Goal: Check status

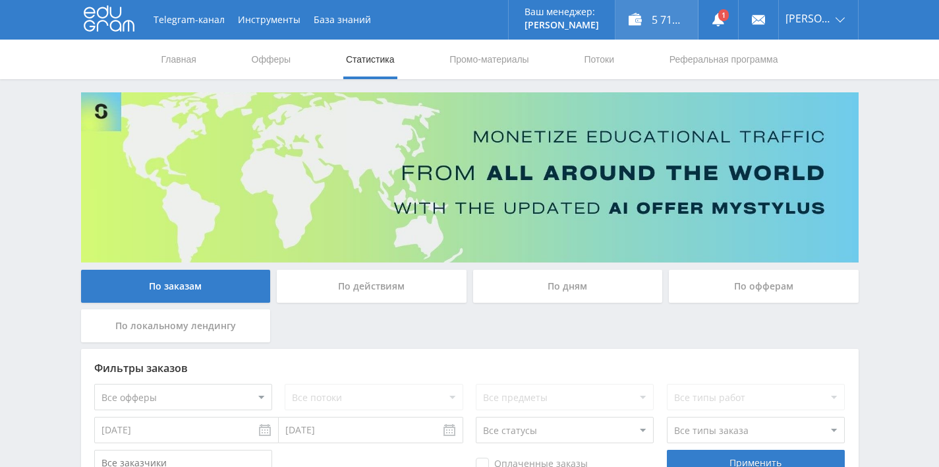
click at [648, 15] on div "5 710,00 ₽" at bounding box center [657, 20] width 82 height 40
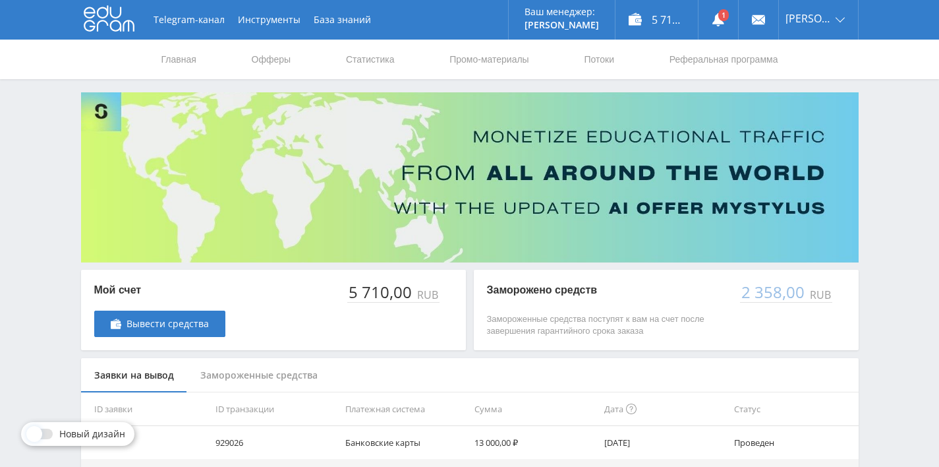
click at [262, 374] on div "Замороженные средства" at bounding box center [259, 375] width 144 height 35
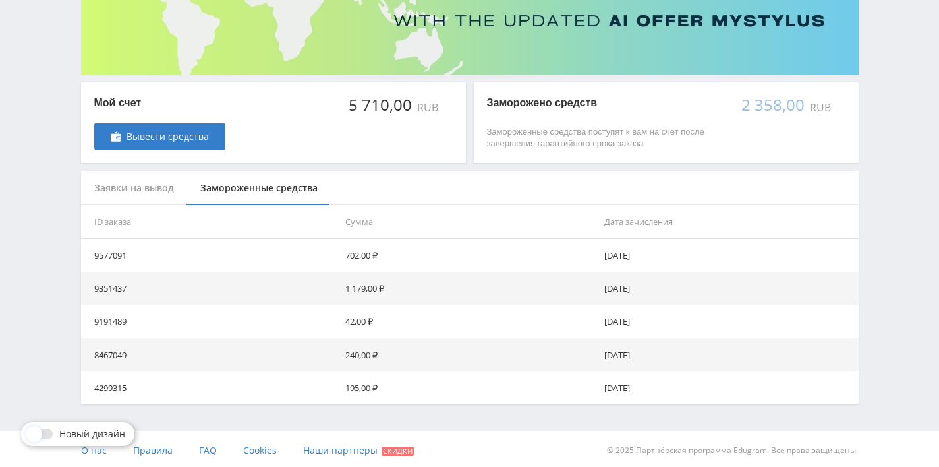
scroll to position [190, 0]
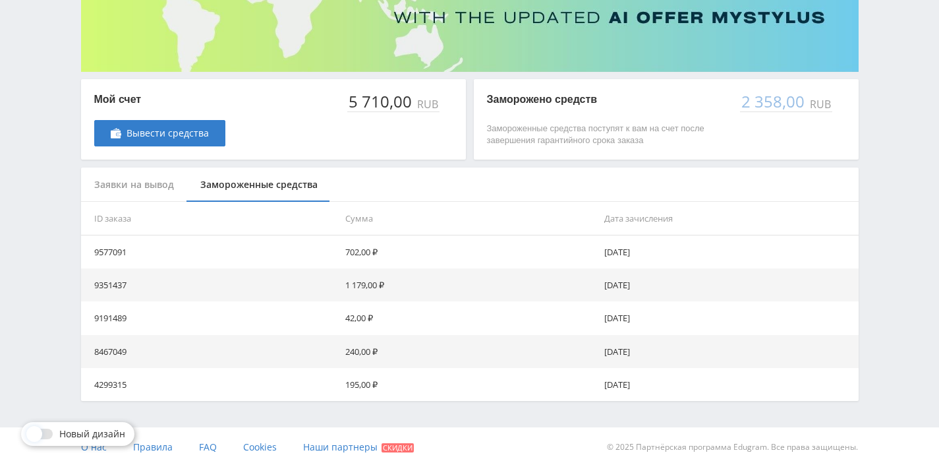
click at [114, 181] on div "Заявки на вывод" at bounding box center [134, 184] width 106 height 35
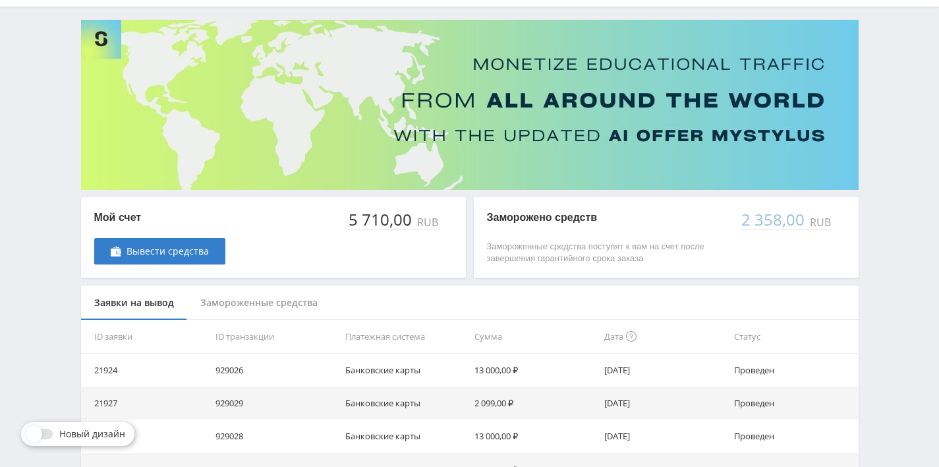
scroll to position [0, 0]
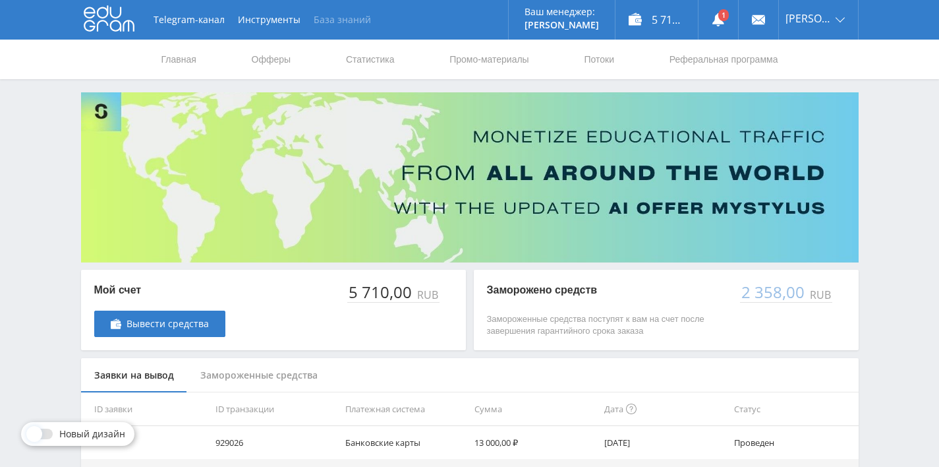
drag, startPoint x: 363, startPoint y: 59, endPoint x: 339, endPoint y: 28, distance: 39.4
click at [363, 59] on link "Статистика" at bounding box center [370, 60] width 51 height 40
